Goal: Task Accomplishment & Management: Use online tool/utility

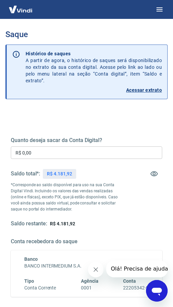
click at [0, 149] on html "Saque Histórico de saques A partir de agora, o histórico de saques será disponi…" at bounding box center [86, 153] width 173 height 307
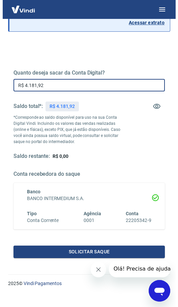
scroll to position [104, 0]
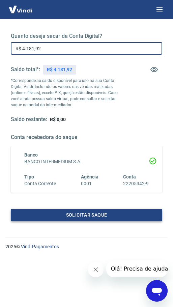
type input "R$ 4.181,92"
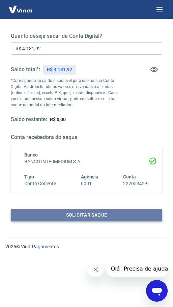
click at [103, 213] on button "Solicitar saque" at bounding box center [87, 215] width 152 height 12
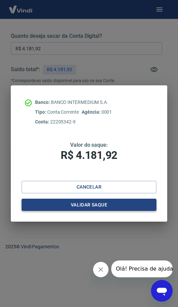
click at [91, 207] on button "Validar saque" at bounding box center [89, 205] width 135 height 12
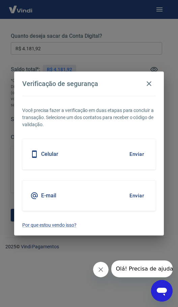
click at [134, 156] on button "Enviar" at bounding box center [137, 154] width 22 height 14
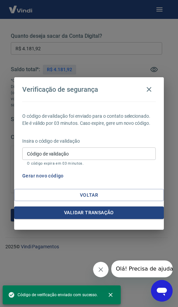
click at [103, 155] on input "Código de validação" at bounding box center [89, 154] width 134 height 12
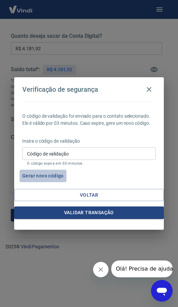
click at [53, 174] on button "Gerar novo código" at bounding box center [43, 176] width 47 height 12
click at [152, 88] on icon "button" at bounding box center [149, 89] width 8 height 8
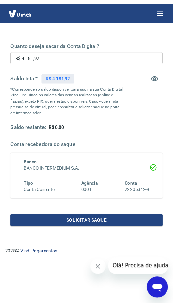
scroll to position [91, 0]
